Goal: Task Accomplishment & Management: Use online tool/utility

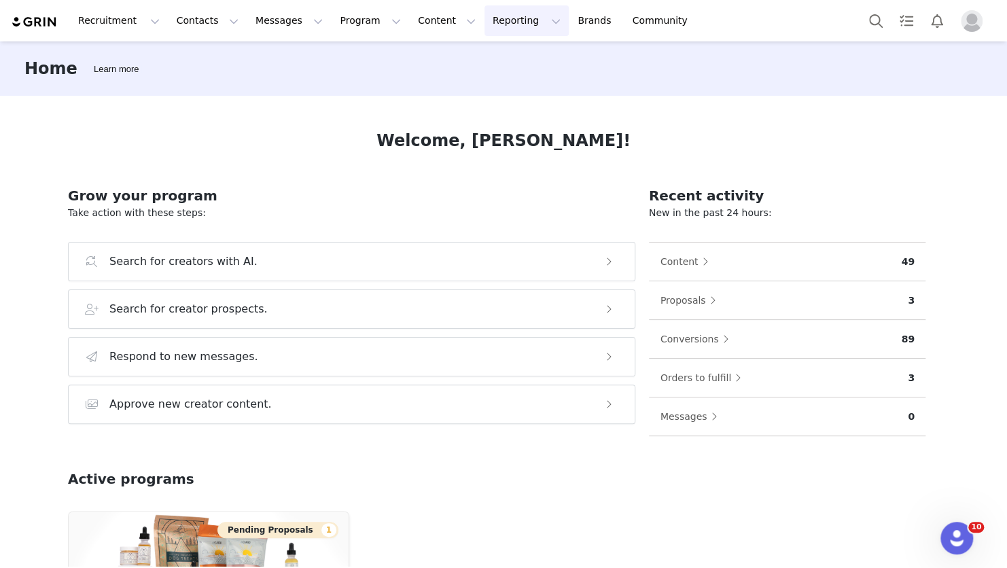
drag, startPoint x: 460, startPoint y: 16, endPoint x: 465, endPoint y: 25, distance: 10.4
click at [484, 16] on button "Reporting Reporting" at bounding box center [526, 20] width 84 height 31
click at [480, 82] on p "Report Builder" at bounding box center [479, 85] width 68 height 14
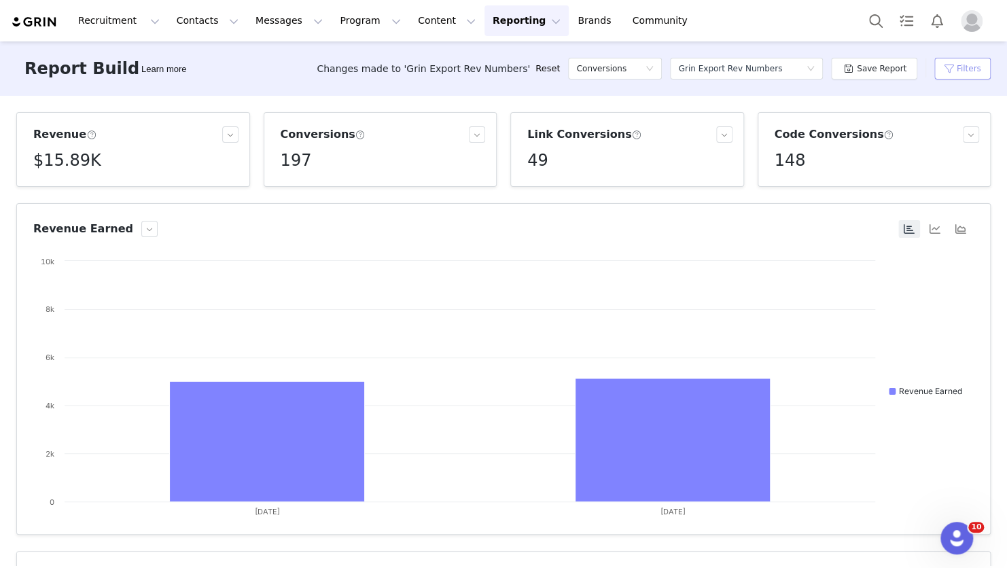
click at [965, 73] on button "Filters" at bounding box center [962, 69] width 56 height 22
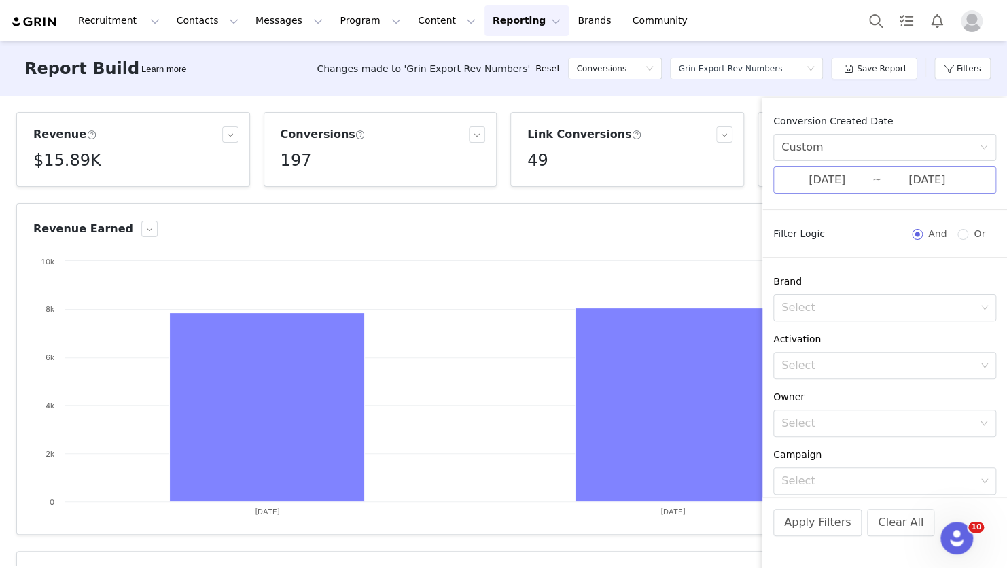
click at [833, 179] on input "[DATE]" at bounding box center [826, 180] width 91 height 18
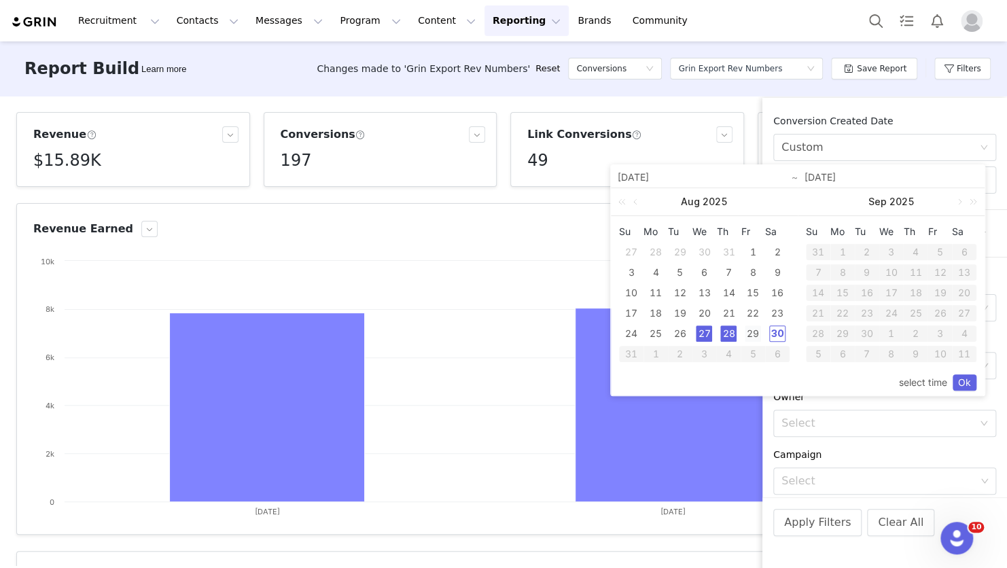
click at [759, 333] on div "29" at bounding box center [752, 333] width 16 height 16
type input "[DATE]"
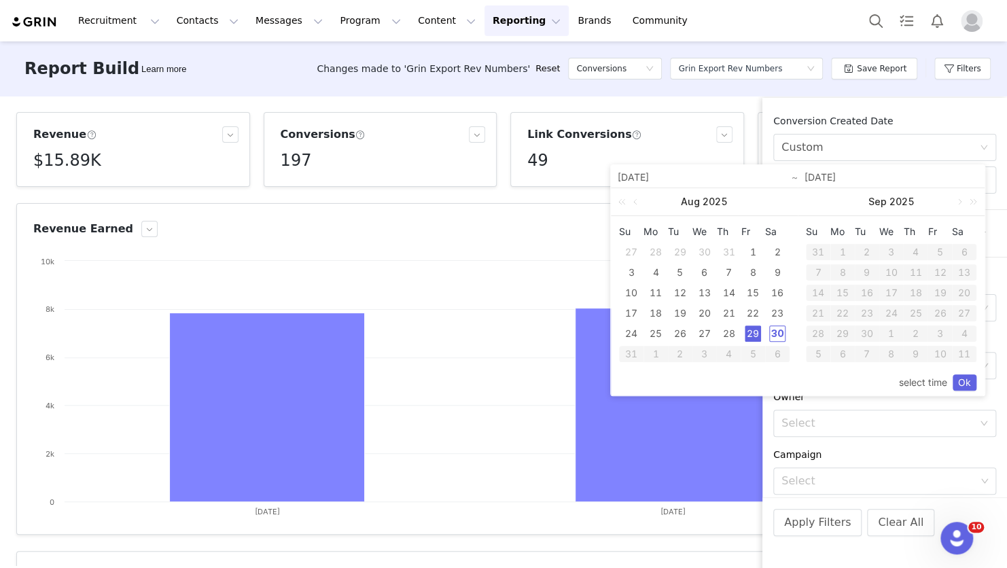
type input "[DATE]"
click at [972, 385] on link "Ok" at bounding box center [964, 382] width 24 height 16
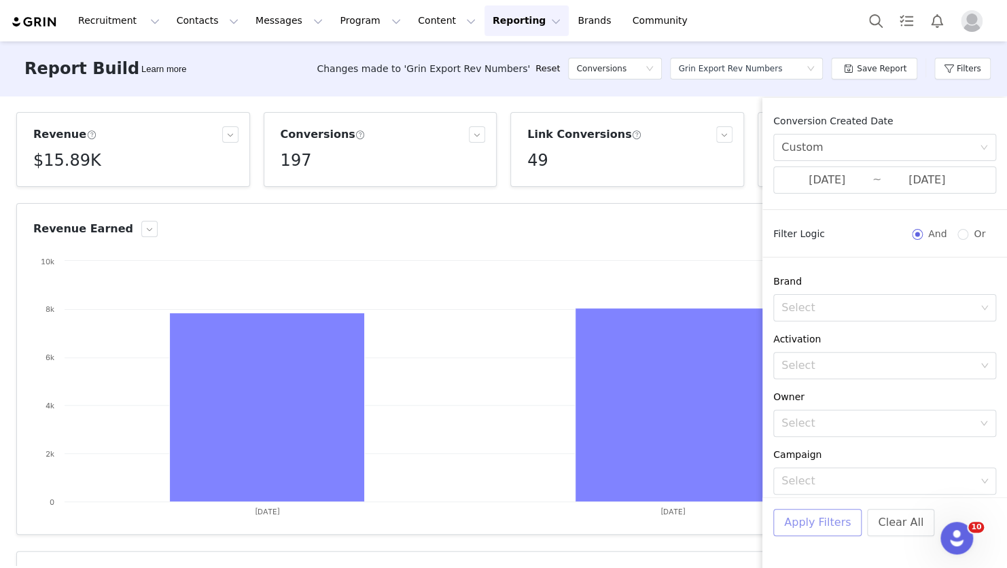
click at [814, 514] on button "Apply Filters" at bounding box center [817, 522] width 88 height 27
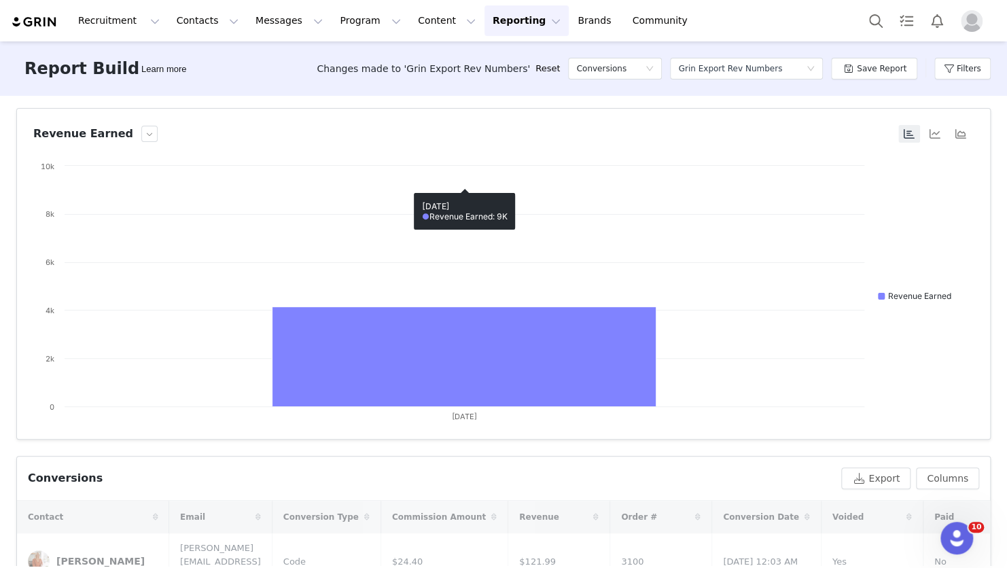
scroll to position [204, 0]
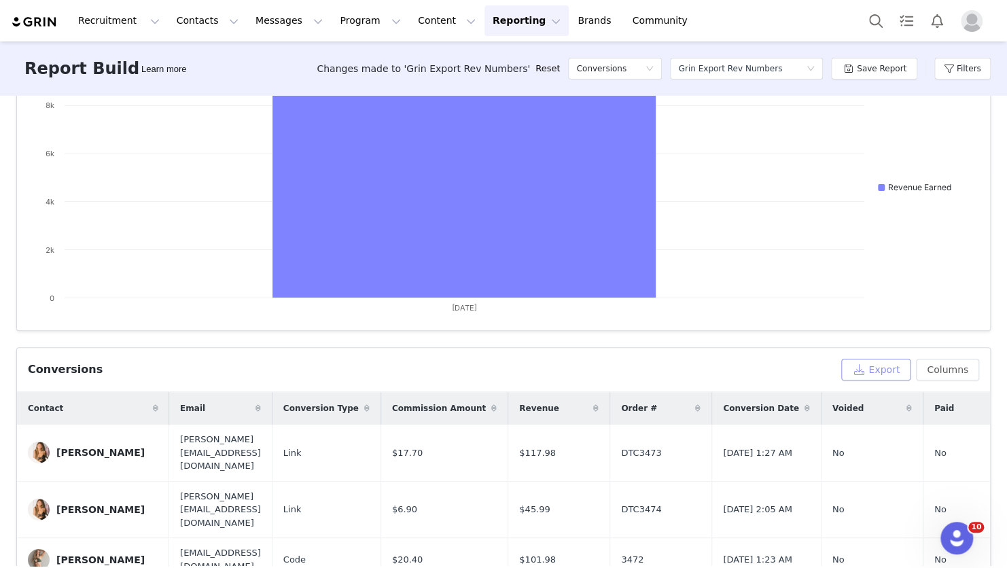
click at [859, 375] on button "Export" at bounding box center [875, 370] width 69 height 22
